Goal: Task Accomplishment & Management: Use online tool/utility

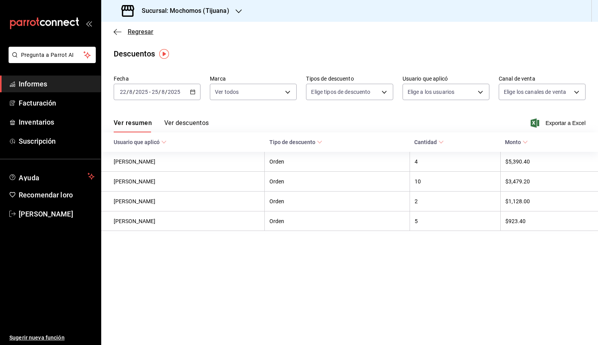
click at [118, 29] on icon "button" at bounding box center [118, 31] width 8 height 7
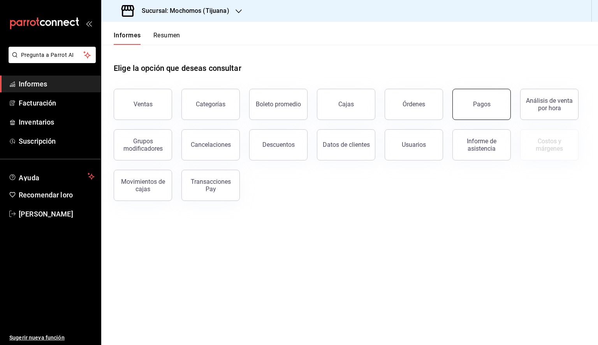
click at [461, 108] on button "Pagos" at bounding box center [481, 104] width 58 height 31
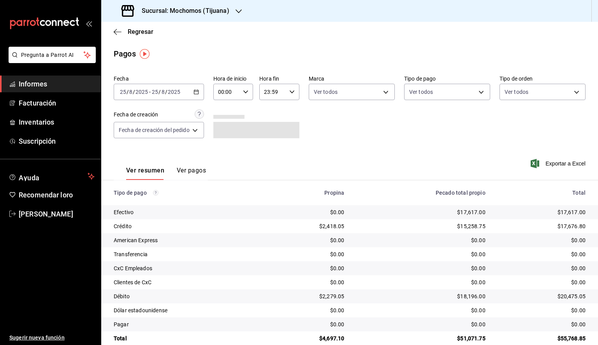
click at [196, 93] on icon "button" at bounding box center [196, 91] width 5 height 5
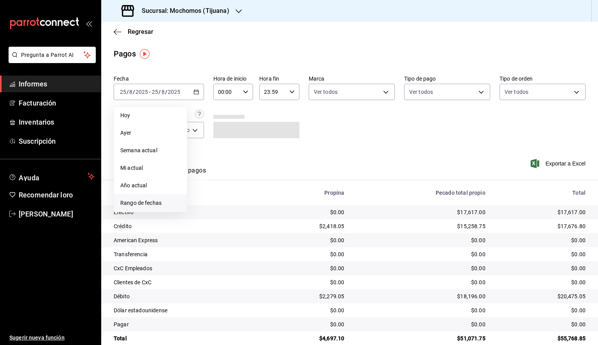
click at [139, 205] on font "Rango de fechas" at bounding box center [140, 203] width 41 height 6
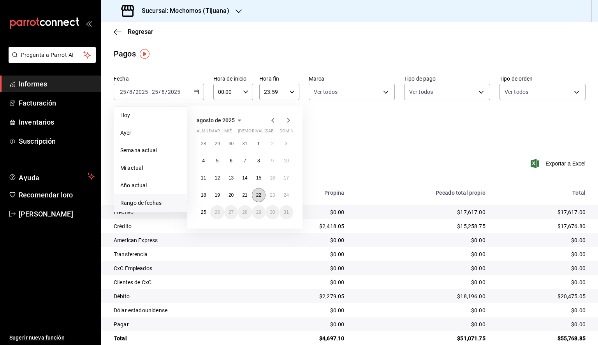
click at [252, 198] on button "22" at bounding box center [259, 195] width 14 height 14
click at [200, 213] on button "25" at bounding box center [204, 212] width 14 height 14
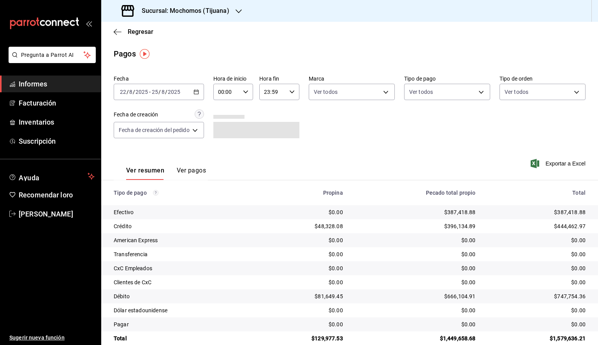
click at [248, 87] on div "00:00 Hora de inicio" at bounding box center [233, 92] width 40 height 16
drag, startPoint x: 256, startPoint y: 110, endPoint x: 266, endPoint y: 109, distance: 9.8
click at [266, 108] on div at bounding box center [299, 172] width 598 height 345
drag, startPoint x: 332, startPoint y: 110, endPoint x: 430, endPoint y: 134, distance: 101.4
click at [419, 134] on div "Fecha [DATE] [DATE] - [DATE] [DATE] Hora de inicio 00:00 Hora de inicio Hora fi…" at bounding box center [350, 110] width 472 height 76
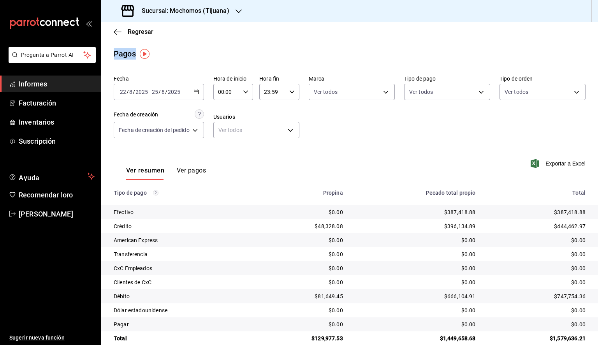
drag, startPoint x: 424, startPoint y: 11, endPoint x: 461, endPoint y: 51, distance: 54.3
click at [461, 50] on div "Sucursal: Mochomos (Tijuana) Regresar Pagos Fecha [DATE] [DATE] - [DATE] [DATE]…" at bounding box center [349, 172] width 497 height 345
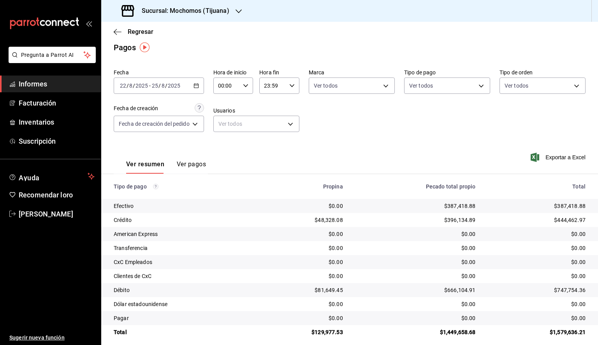
scroll to position [13, 0]
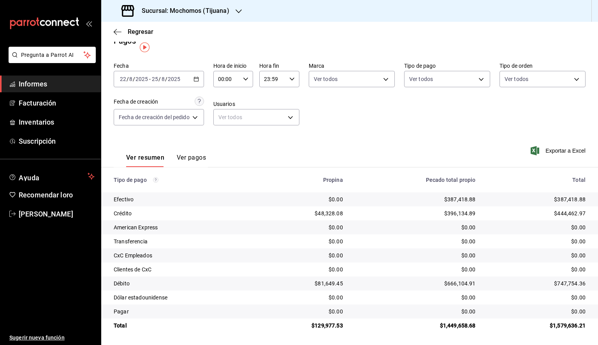
drag, startPoint x: 465, startPoint y: 96, endPoint x: 469, endPoint y: 100, distance: 6.3
click at [469, 100] on div "Fecha [DATE] [DATE] - [DATE] [DATE] Hora de inicio 00:00 Hora de inicio Hora fi…" at bounding box center [350, 97] width 472 height 76
click at [435, 30] on div "Regresar" at bounding box center [349, 32] width 497 height 20
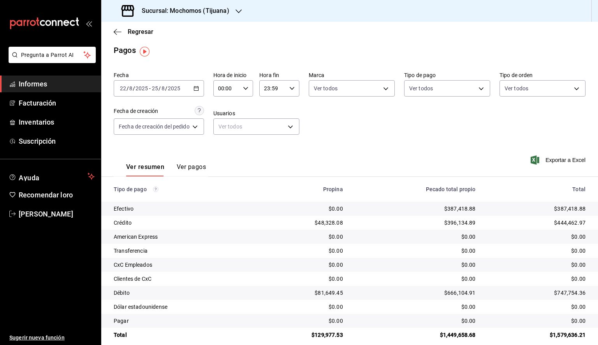
scroll to position [0, 0]
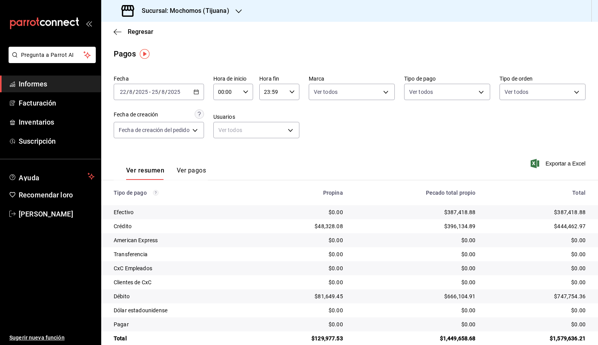
click at [240, 93] on div "00:00 Hora de inicio" at bounding box center [233, 92] width 40 height 16
click at [223, 129] on font "05" at bounding box center [224, 127] width 6 height 6
type input "05:00"
click at [291, 97] on div at bounding box center [299, 172] width 598 height 345
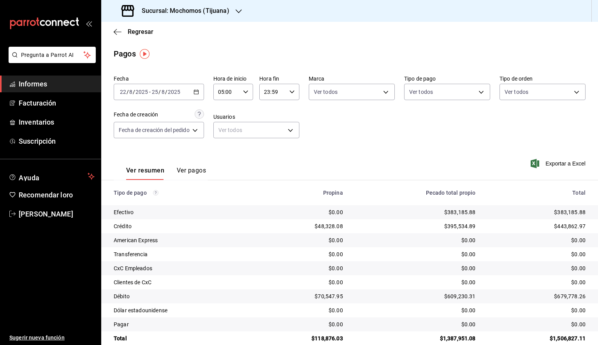
click at [291, 96] on div "23:59 Hora fin" at bounding box center [279, 92] width 40 height 16
click at [268, 129] on font "05" at bounding box center [269, 127] width 6 height 6
click at [285, 111] on button "00" at bounding box center [290, 112] width 17 height 16
type input "05:00"
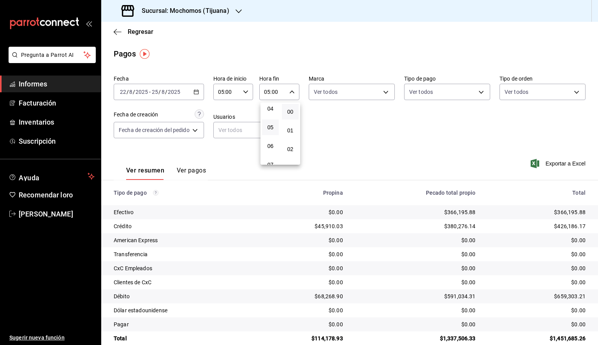
click at [363, 99] on div at bounding box center [299, 172] width 598 height 345
click at [364, 95] on body "Pregunta a Parrot AI Informes Facturación Inventarios Suscripción Ayuda Recomen…" at bounding box center [299, 172] width 598 height 345
click at [348, 125] on span "Ver todos" at bounding box center [341, 122] width 24 height 8
type input "c300ab0f-4e96-434a-ab79-9fec8b673c9f"
checkbox input "true"
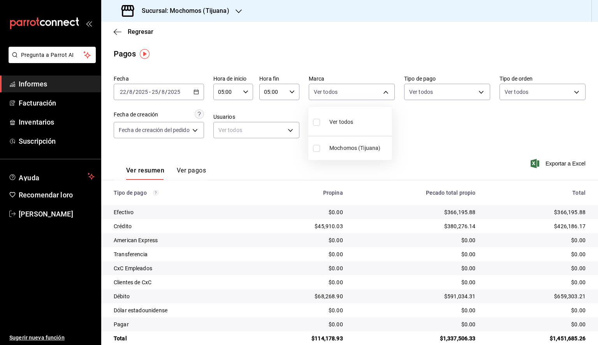
checkbox input "true"
click at [542, 164] on div at bounding box center [299, 172] width 598 height 345
click at [546, 164] on font "Exportar a Excel" at bounding box center [566, 163] width 40 height 6
